Goal: Task Accomplishment & Management: Manage account settings

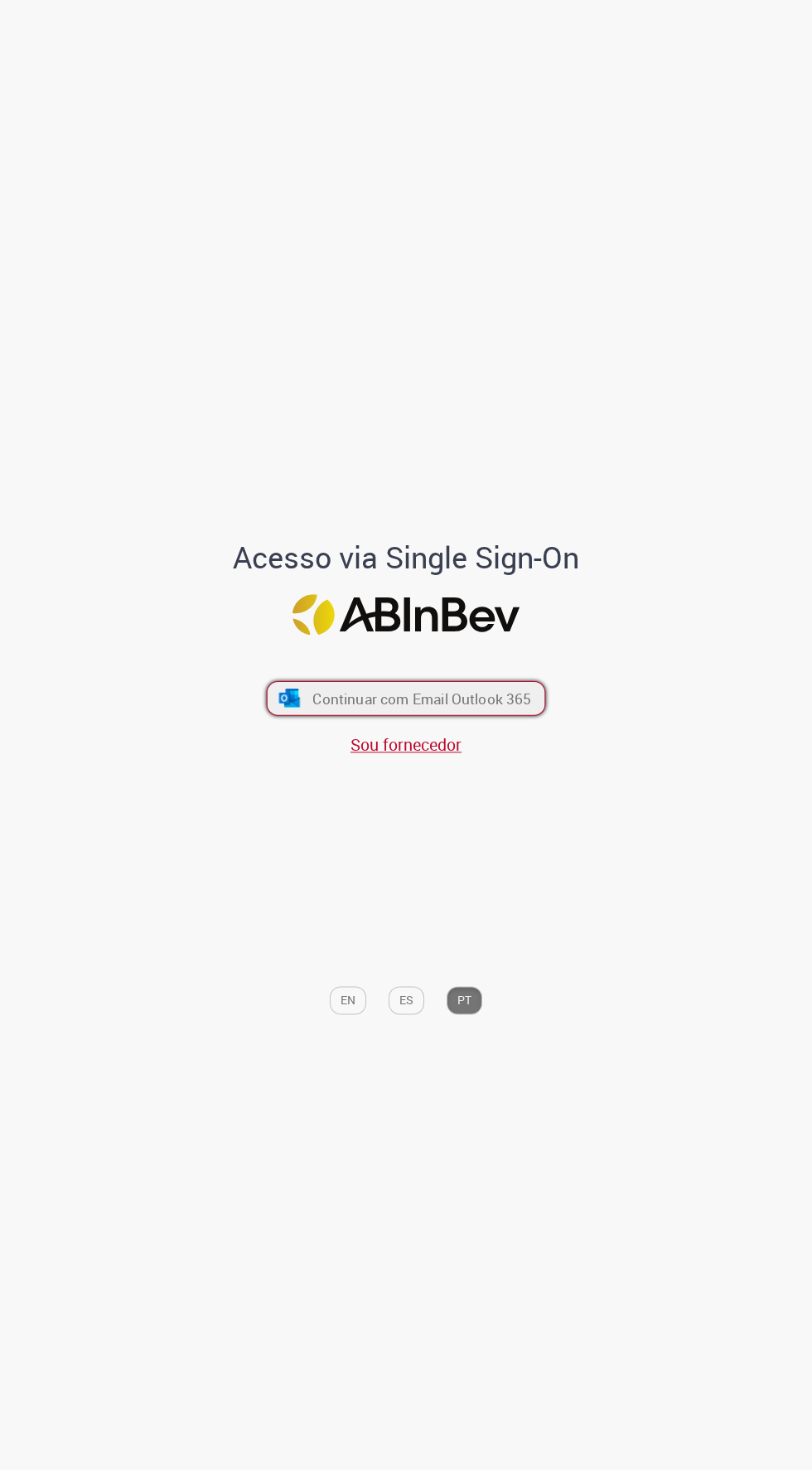
click at [491, 709] on span "Continuar com Email Outlook 365" at bounding box center [422, 699] width 219 height 19
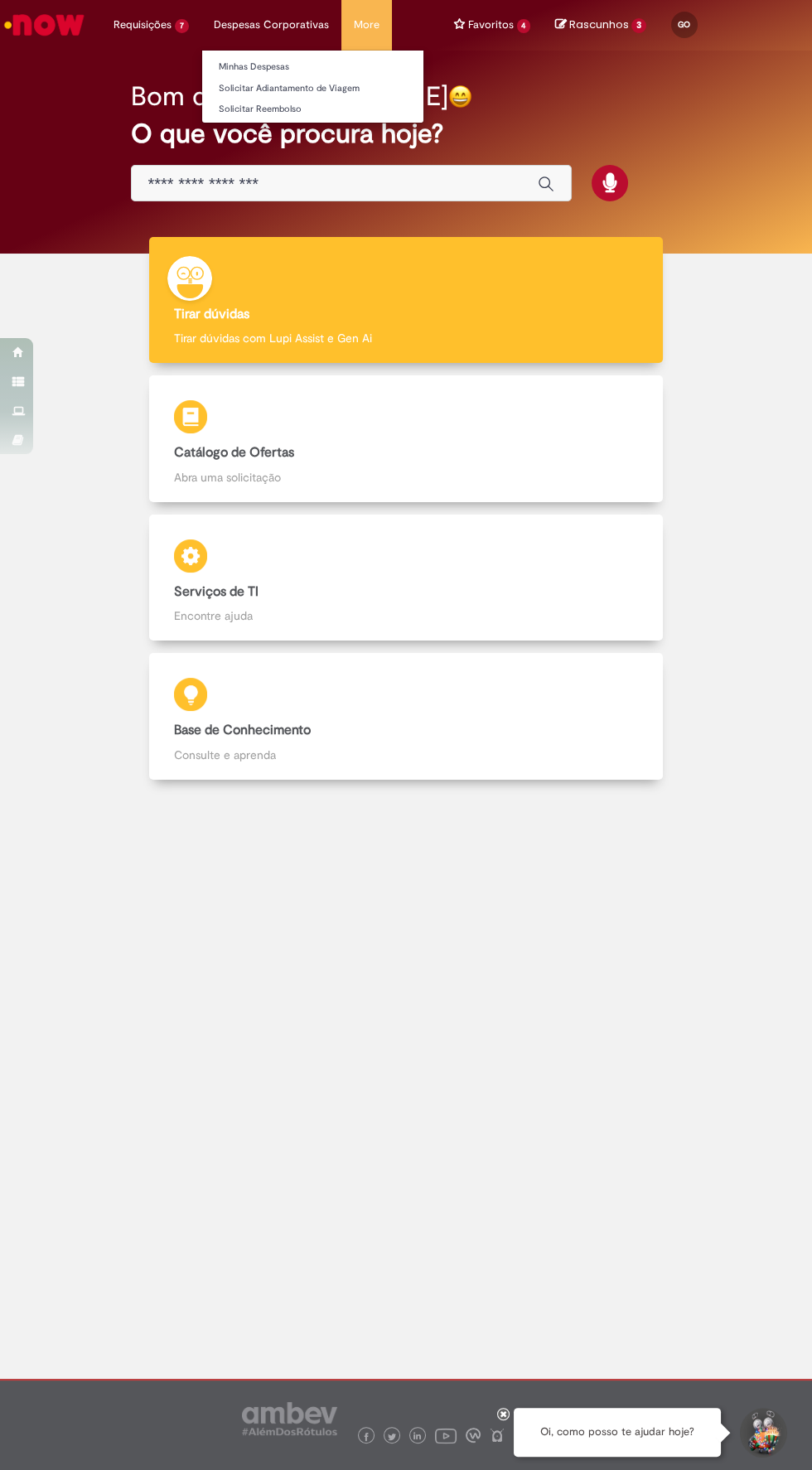
click at [295, 32] on li "Despesas Corporativas Minhas Despesas Solicitar Adiantamento de Viagem Solicita…" at bounding box center [271, 24] width 140 height 50
click at [322, 61] on link "Minhas Despesas" at bounding box center [313, 67] width 221 height 18
